Goal: Information Seeking & Learning: Learn about a topic

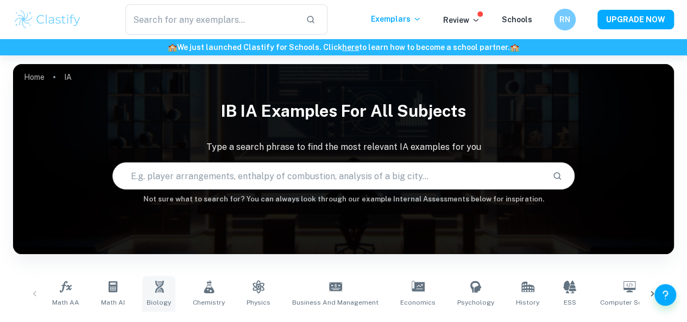
click at [159, 289] on icon at bounding box center [159, 286] width 13 height 13
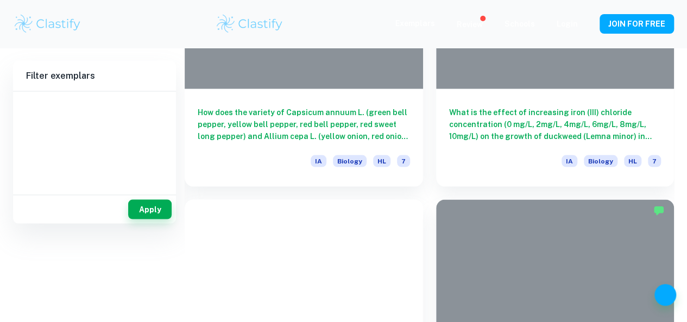
scroll to position [1060, 0]
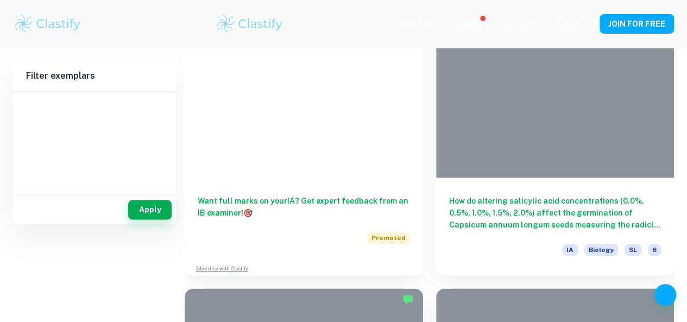
scroll to position [685, 0]
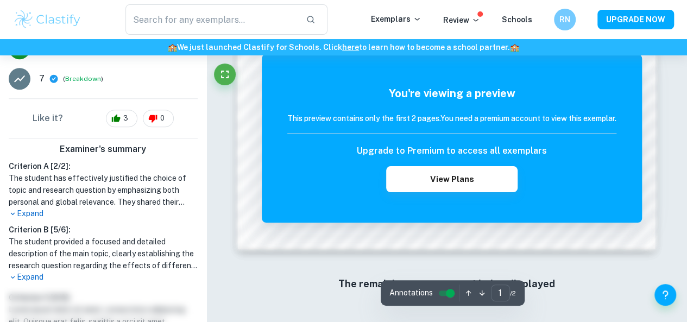
scroll to position [902, 0]
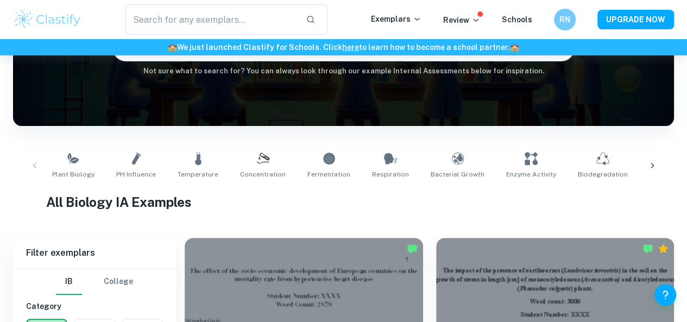
scroll to position [200, 0]
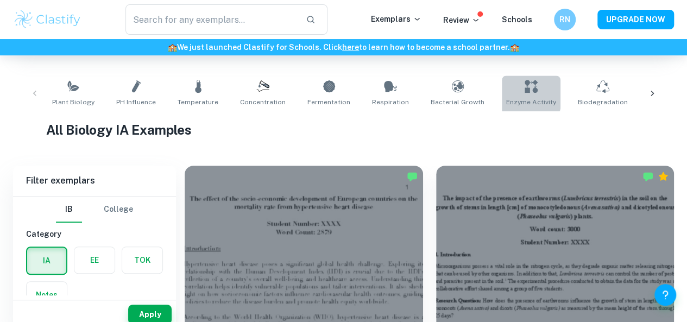
click at [502, 92] on link "Enzyme Activity" at bounding box center [531, 93] width 59 height 36
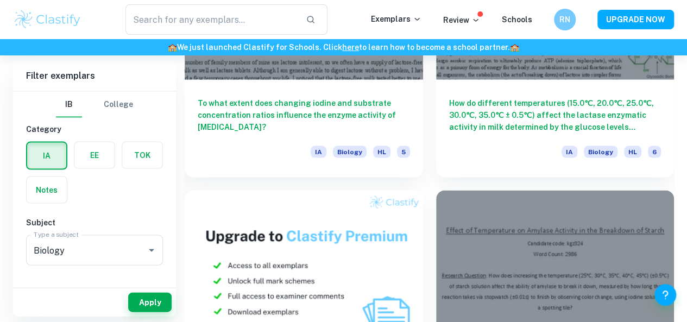
scroll to position [1043, 0]
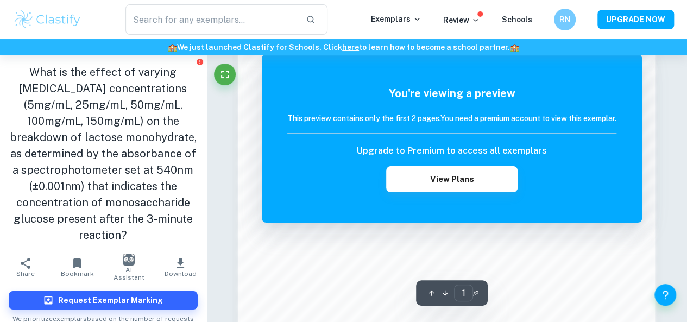
scroll to position [820, 0]
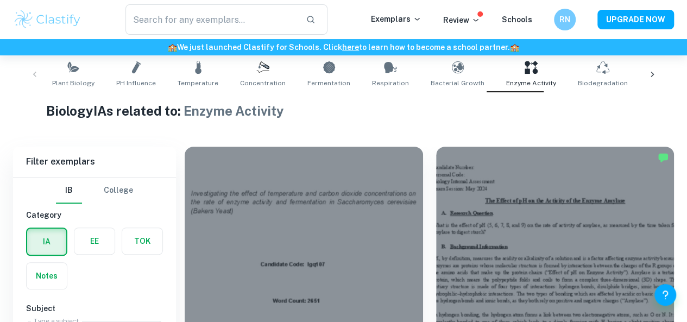
scroll to position [312, 0]
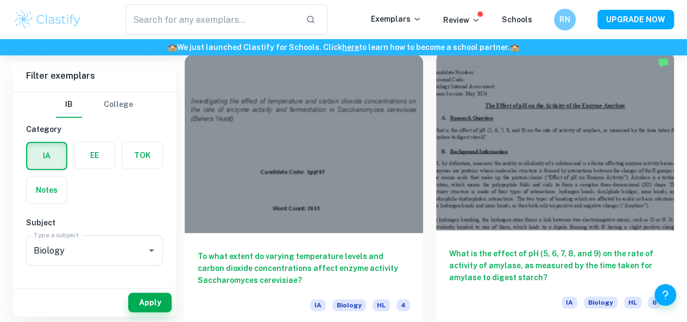
click at [436, 116] on div at bounding box center [555, 141] width 238 height 179
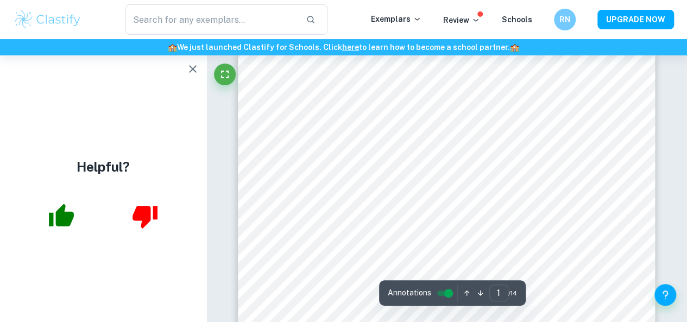
scroll to position [20, 0]
click at [193, 71] on icon "button" at bounding box center [192, 68] width 13 height 13
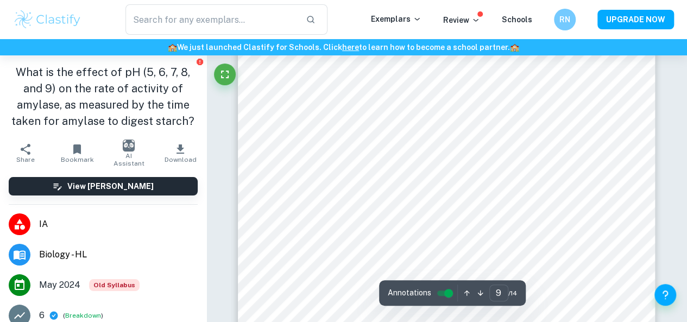
scroll to position [4613, 0]
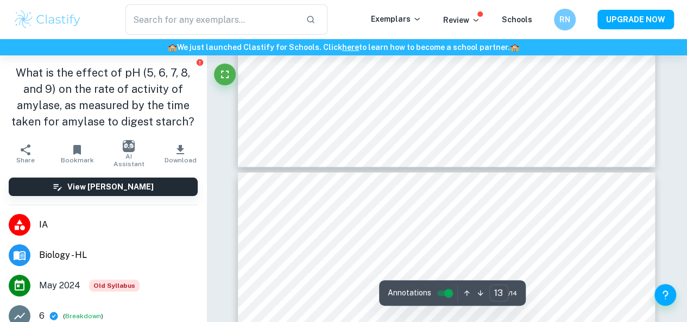
type input "14"
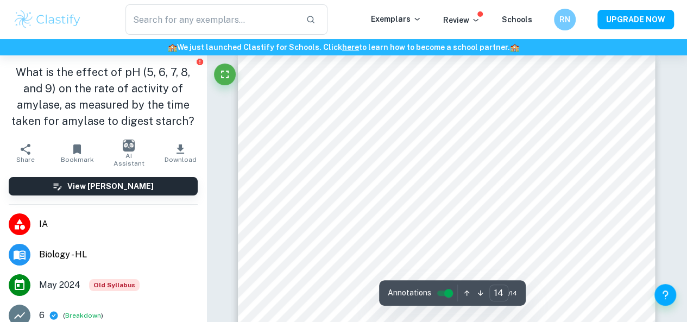
scroll to position [7292, 0]
